Goal: Task Accomplishment & Management: Manage account settings

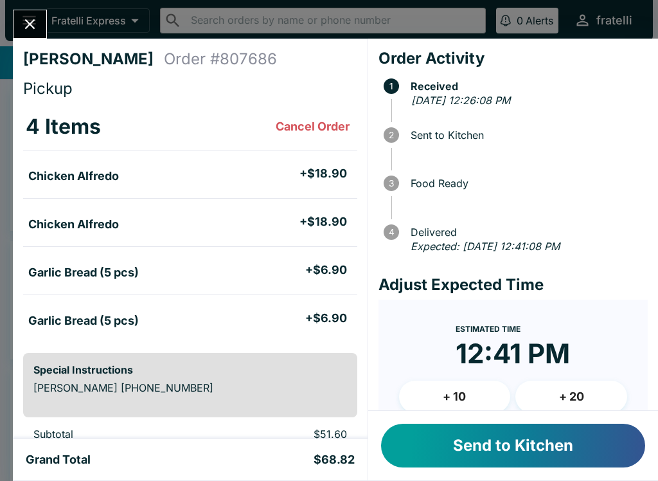
click at [446, 446] on button "Send to Kitchen" at bounding box center [513, 446] width 264 height 44
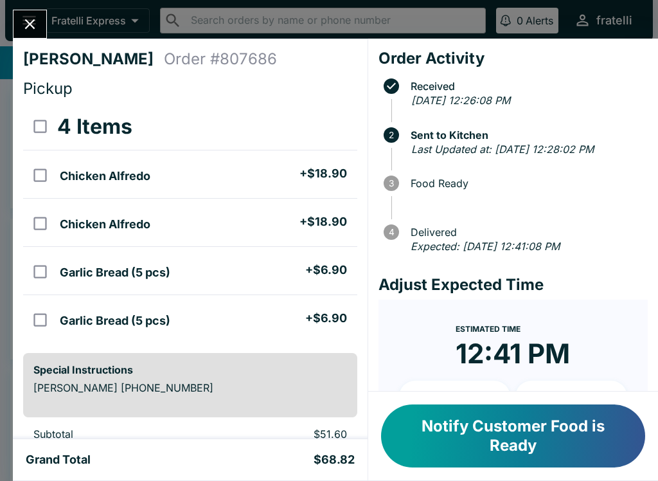
click at [521, 444] on button "Notify Customer Food is Ready" at bounding box center [513, 435] width 264 height 63
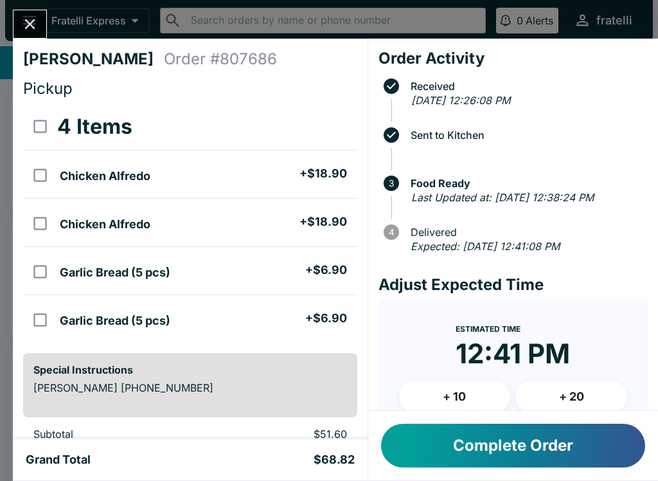
click at [482, 455] on button "Complete Order" at bounding box center [513, 446] width 264 height 44
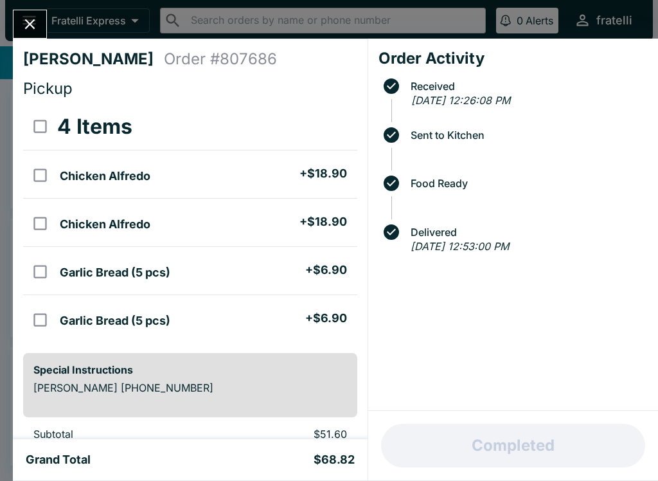
click at [37, 26] on icon "Close" at bounding box center [29, 23] width 17 height 17
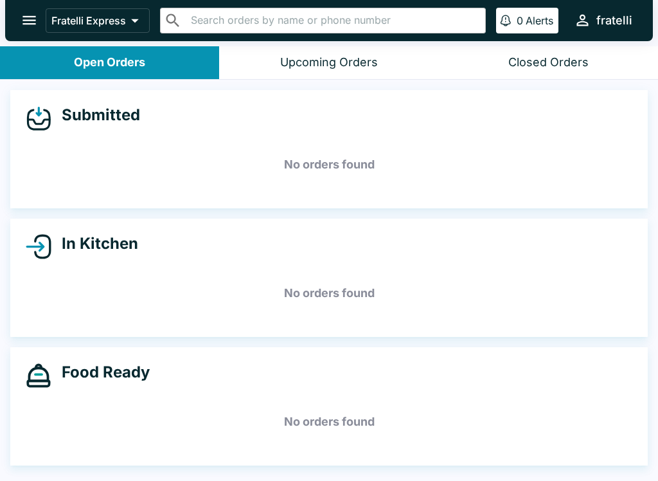
click at [546, 66] on div "Closed Orders" at bounding box center [549, 62] width 80 height 15
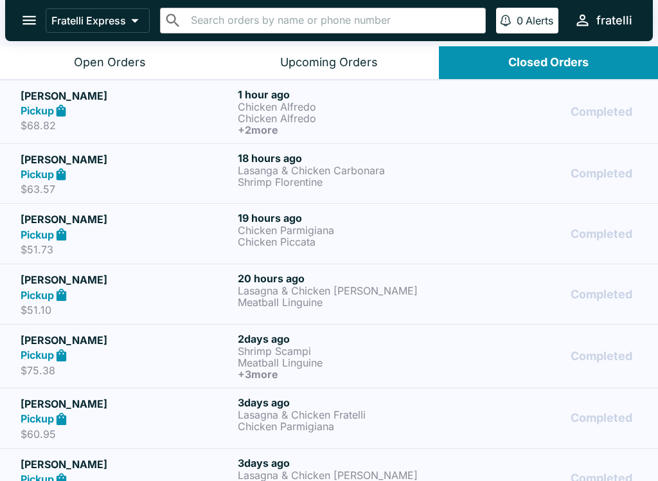
click at [284, 120] on p "Chicken Alfredo" at bounding box center [344, 119] width 212 height 12
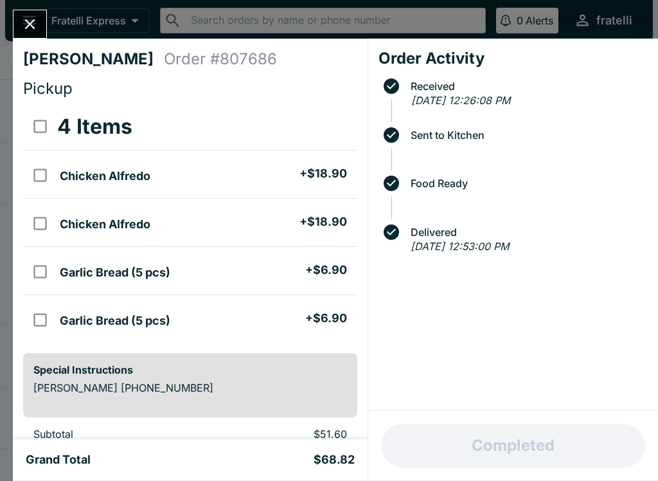
click at [41, 24] on button "Close" at bounding box center [30, 24] width 33 height 28
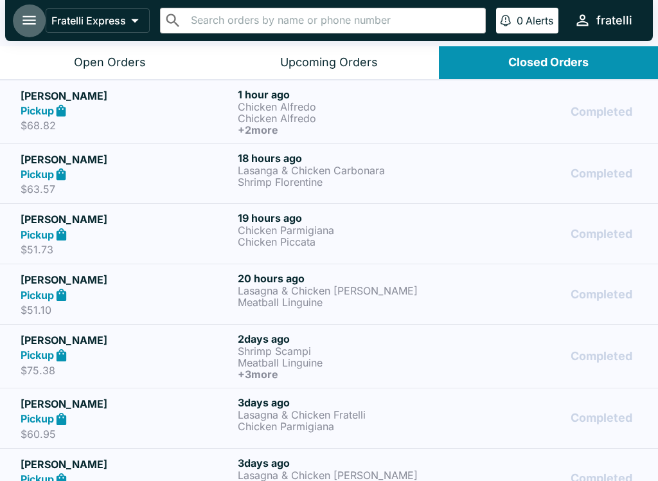
click at [33, 13] on icon "open drawer" at bounding box center [29, 20] width 17 height 17
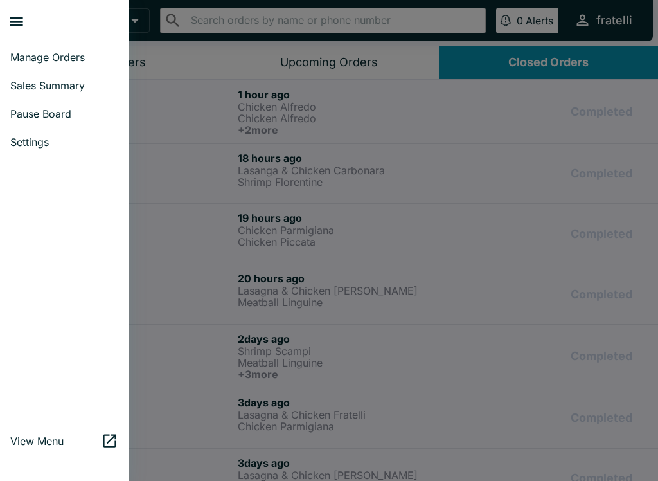
click at [37, 50] on link "Manage Orders" at bounding box center [64, 57] width 129 height 28
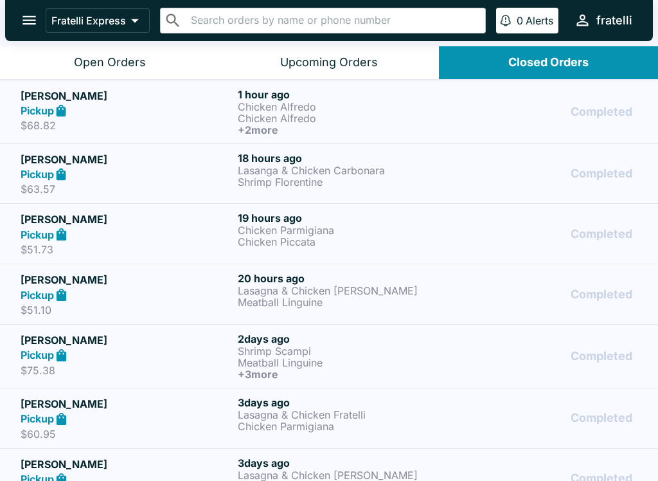
click at [35, 23] on icon "open drawer" at bounding box center [29, 20] width 17 height 17
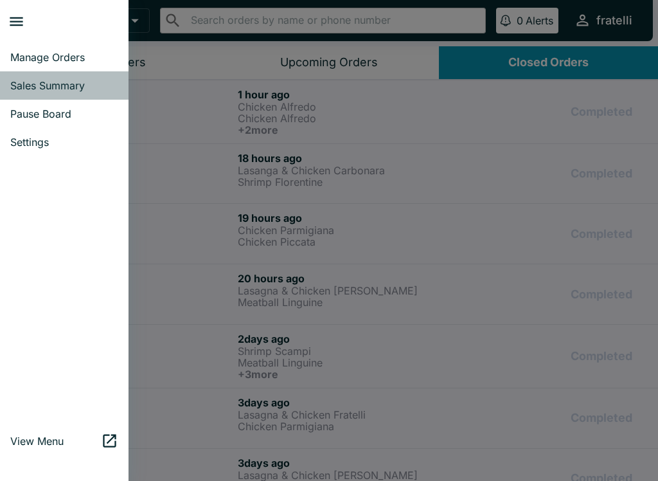
click at [37, 84] on span "Sales Summary" at bounding box center [64, 85] width 108 height 13
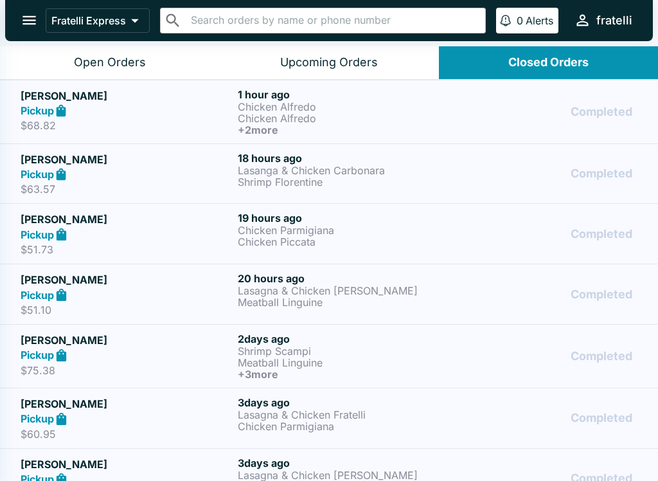
select select "03:00"
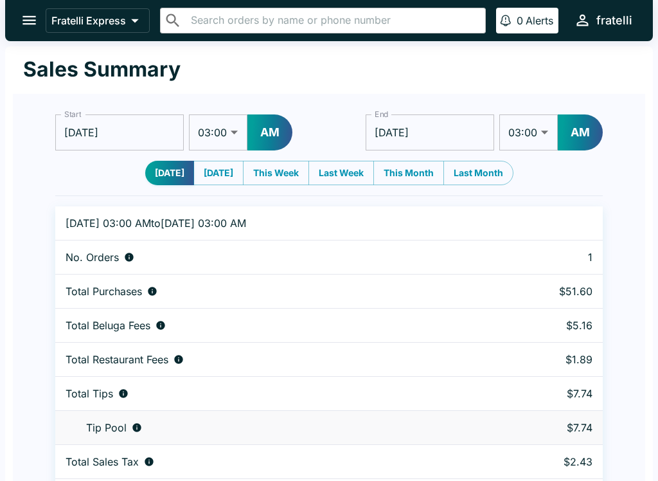
click at [32, 19] on icon "open drawer" at bounding box center [29, 20] width 17 height 17
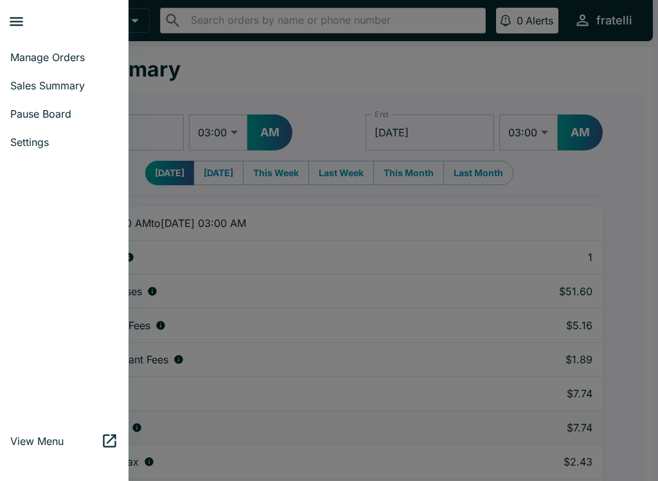
click at [40, 52] on span "Manage Orders" at bounding box center [64, 57] width 108 height 13
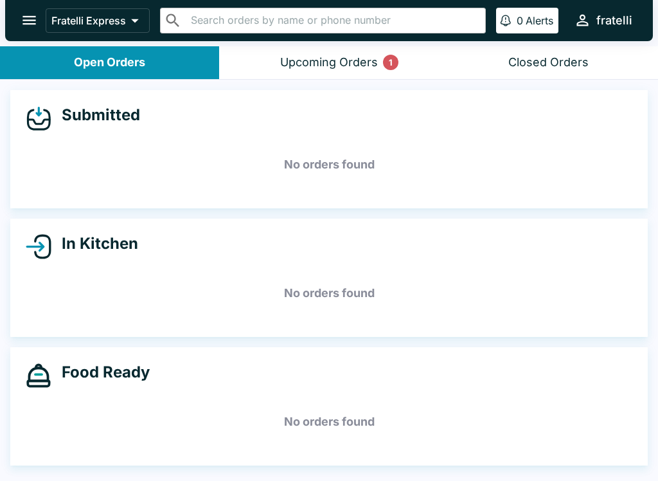
click at [321, 62] on div "Upcoming Orders 1" at bounding box center [329, 62] width 98 height 15
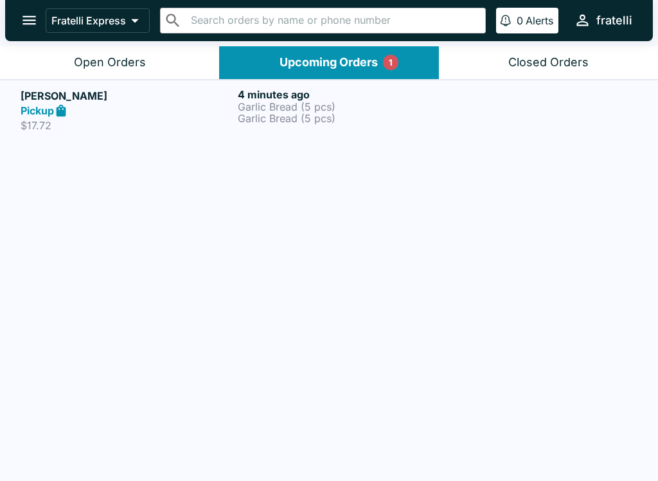
click at [264, 111] on p "Garlic Bread (5 pcs)" at bounding box center [344, 107] width 212 height 12
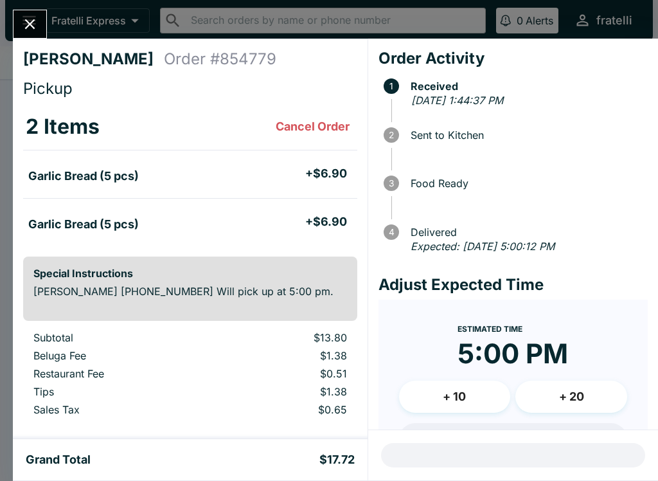
click at [37, 17] on icon "Close" at bounding box center [29, 23] width 17 height 17
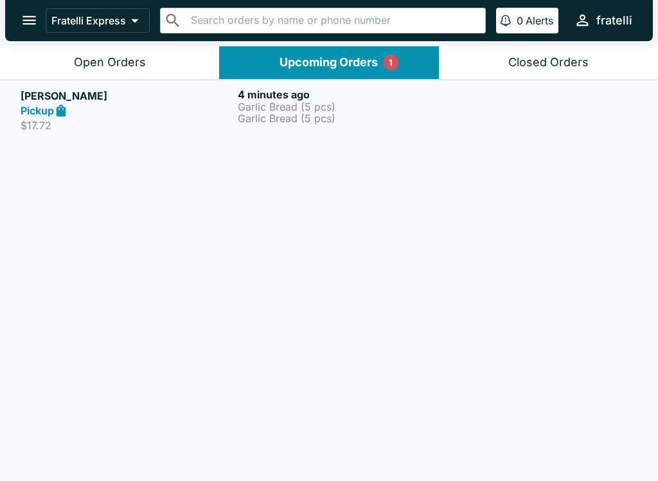
click at [290, 61] on div "Upcoming Orders 1" at bounding box center [329, 62] width 98 height 15
click at [46, 107] on strong "Pickup" at bounding box center [37, 110] width 33 height 13
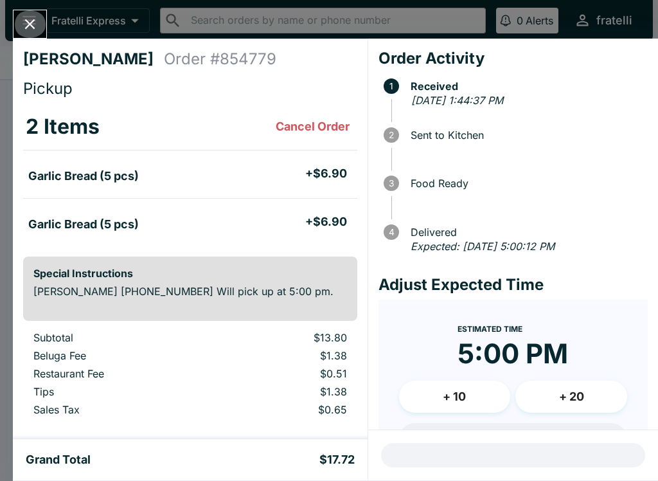
click at [37, 25] on icon "Close" at bounding box center [29, 23] width 17 height 17
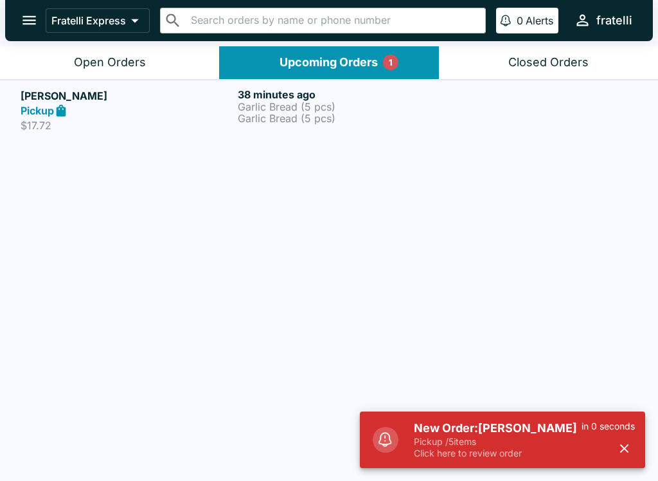
click at [510, 449] on p "Click here to review order" at bounding box center [498, 453] width 168 height 12
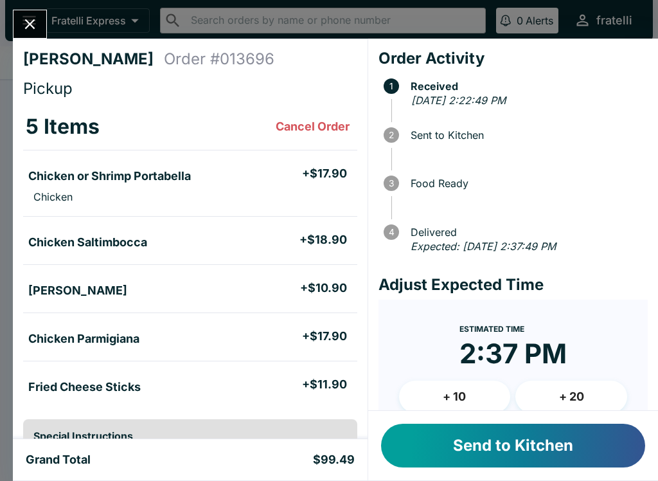
click at [502, 442] on button "Send to Kitchen" at bounding box center [513, 446] width 264 height 44
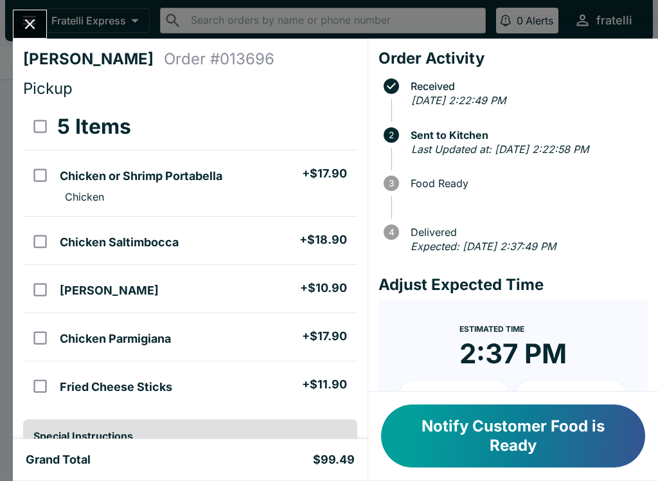
click at [498, 435] on button "Notify Customer Food is Ready" at bounding box center [513, 435] width 264 height 63
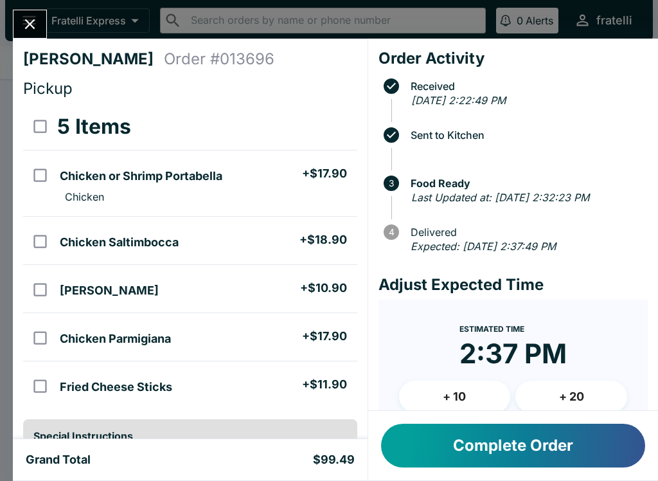
click at [32, 14] on button "Close" at bounding box center [30, 24] width 33 height 28
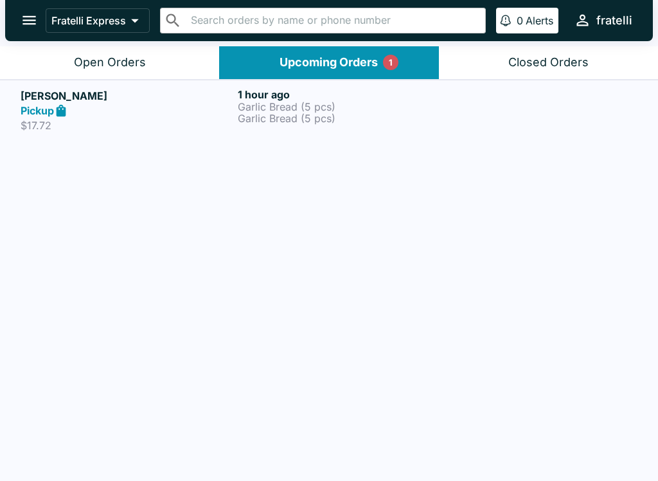
click at [361, 63] on div "Upcoming Orders 1" at bounding box center [329, 62] width 98 height 15
click at [119, 100] on h5 "[PERSON_NAME]" at bounding box center [127, 95] width 212 height 15
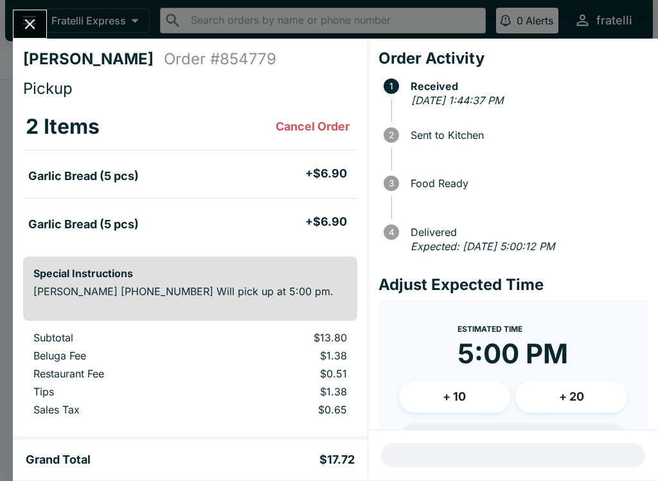
click at [34, 19] on icon "Close" at bounding box center [29, 23] width 17 height 17
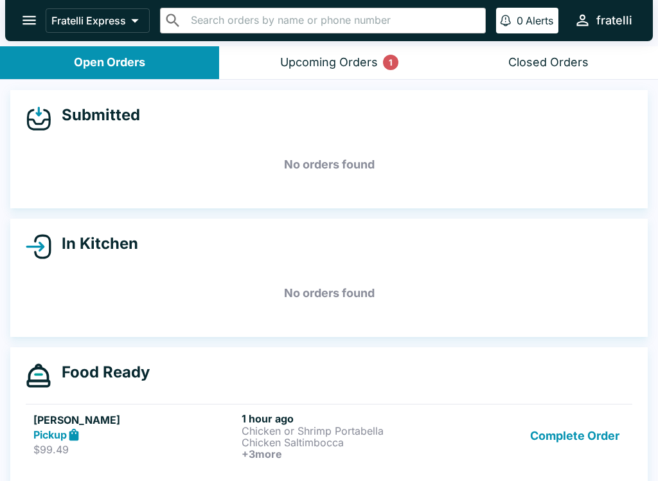
click at [302, 429] on p "Chicken or Shrimp Portabella" at bounding box center [343, 431] width 203 height 12
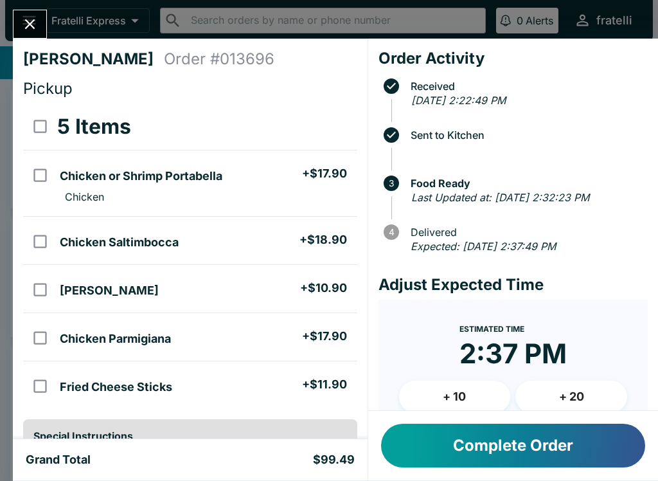
click at [514, 431] on button "Complete Order" at bounding box center [513, 446] width 264 height 44
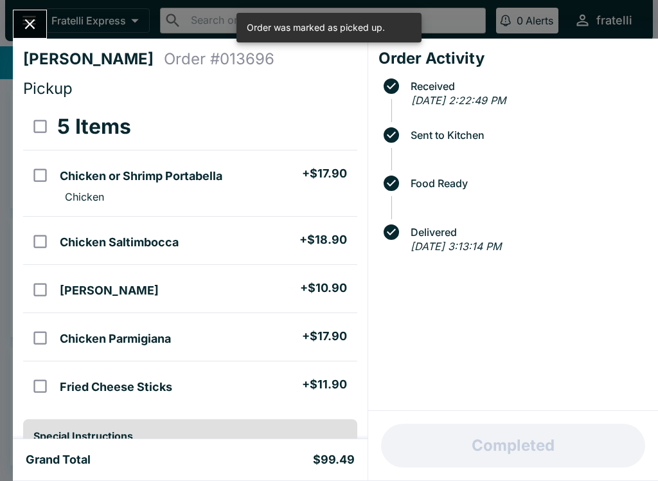
click at [33, 37] on button "Close" at bounding box center [30, 24] width 33 height 28
